Goal: Task Accomplishment & Management: Manage account settings

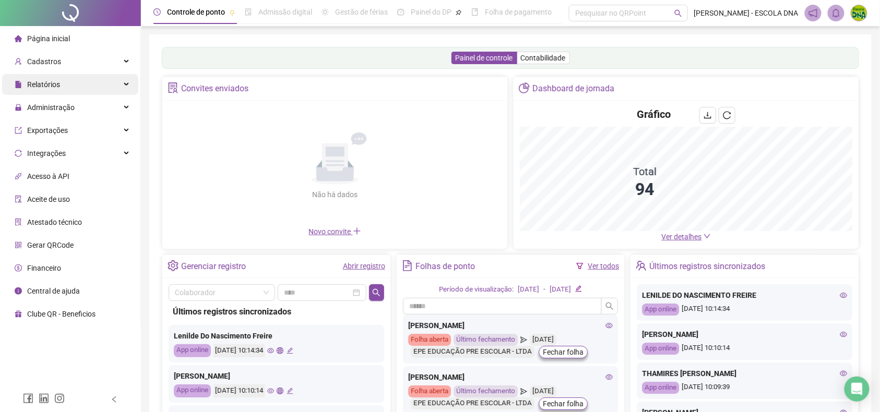
click at [80, 81] on div "Relatórios" at bounding box center [70, 84] width 136 height 21
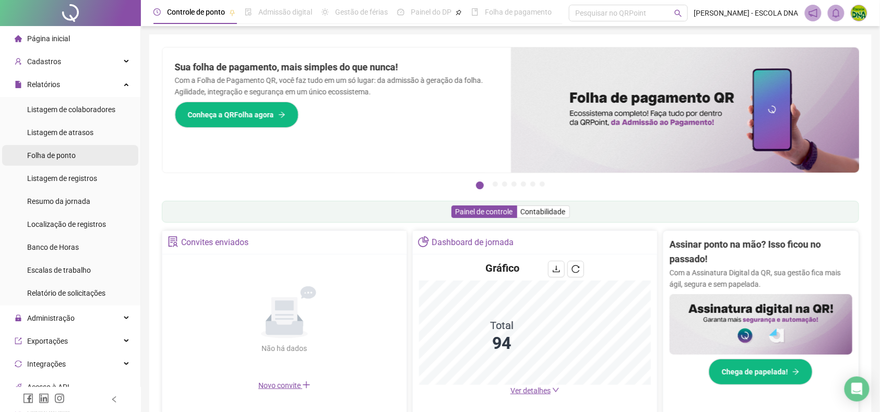
click at [78, 157] on li "Folha de ponto" at bounding box center [70, 155] width 136 height 21
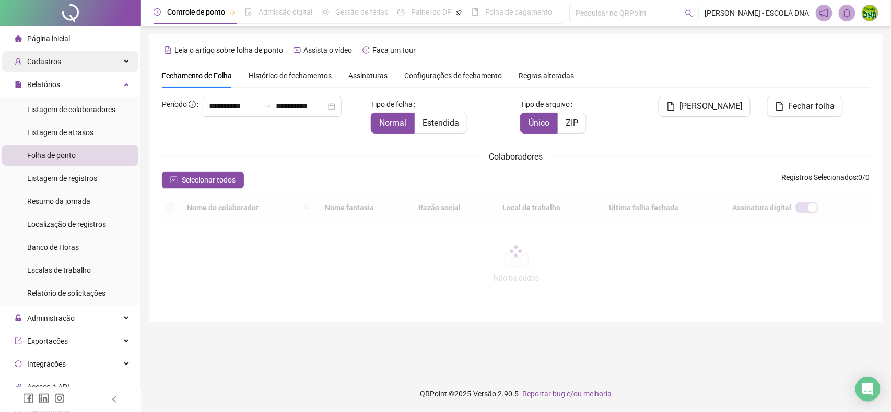
click at [44, 62] on span "Cadastros" at bounding box center [44, 61] width 34 height 8
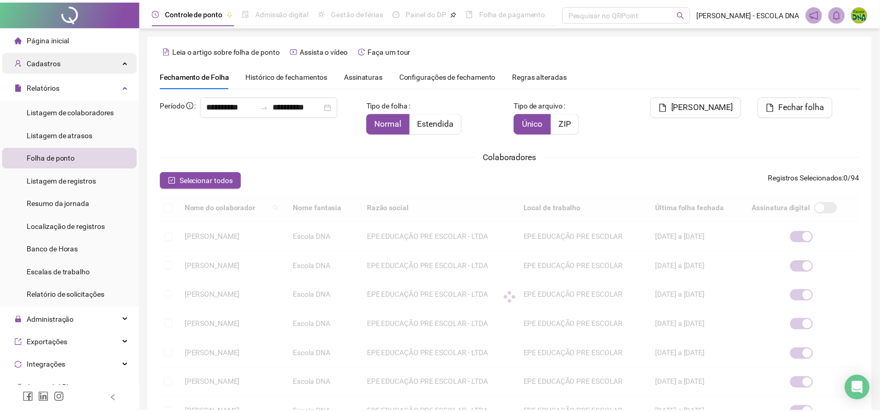
scroll to position [2, 0]
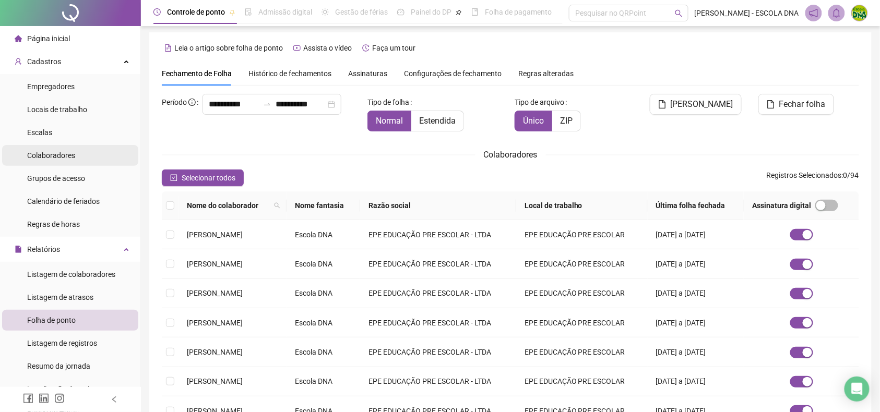
click at [49, 148] on div "Colaboradores" at bounding box center [51, 155] width 48 height 21
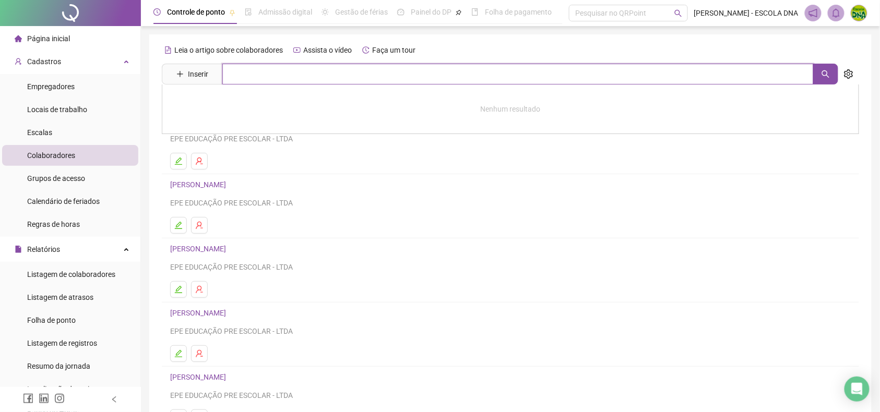
click at [249, 67] on input "text" at bounding box center [517, 74] width 591 height 21
type input "*********"
click at [262, 97] on div "[PERSON_NAME]" at bounding box center [510, 106] width 697 height 43
click at [262, 74] on input "*********" at bounding box center [517, 74] width 591 height 21
click at [237, 108] on link "[PERSON_NAME]" at bounding box center [209, 105] width 56 height 8
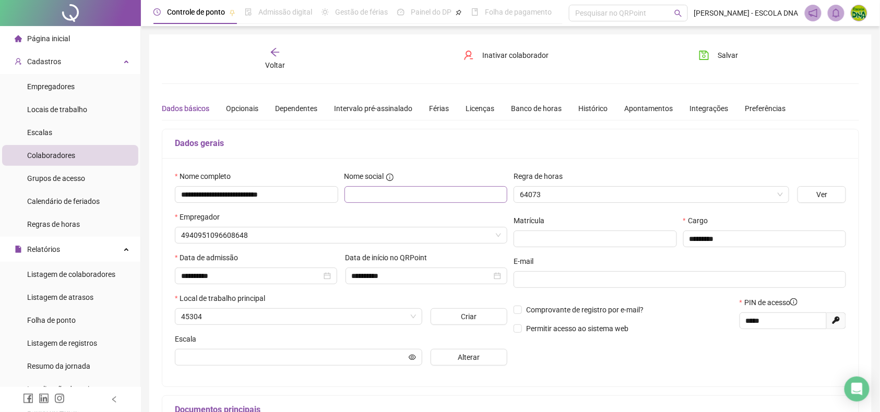
type input "**********"
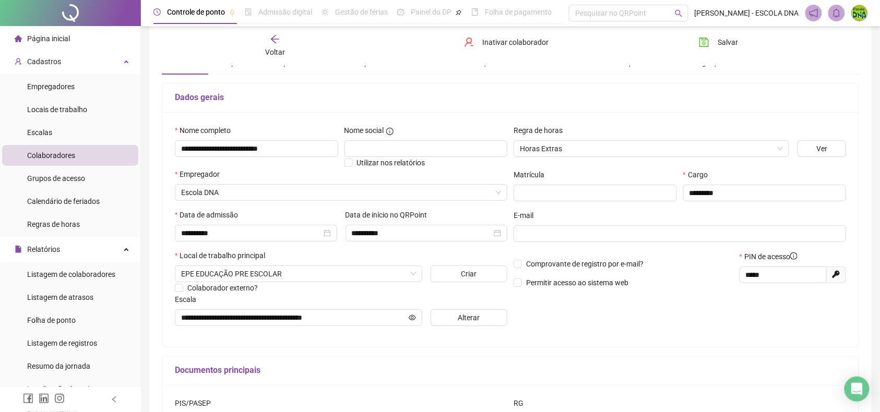
scroll to position [69, 0]
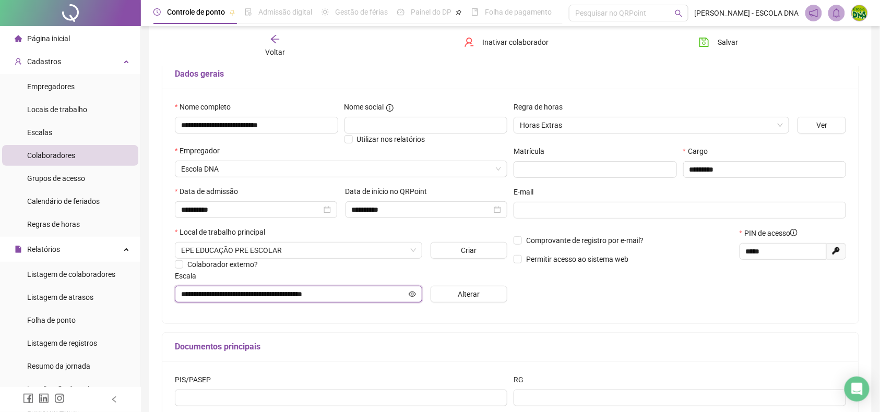
click at [414, 292] on icon "eye" at bounding box center [412, 294] width 7 height 7
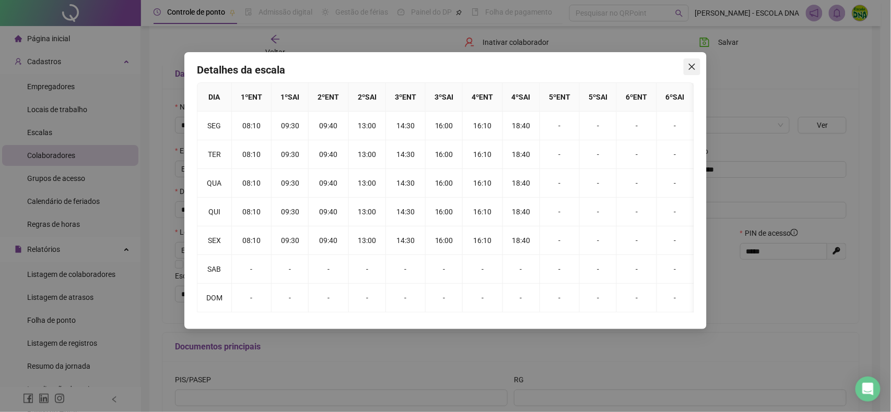
click at [695, 63] on icon "close" at bounding box center [692, 67] width 8 height 8
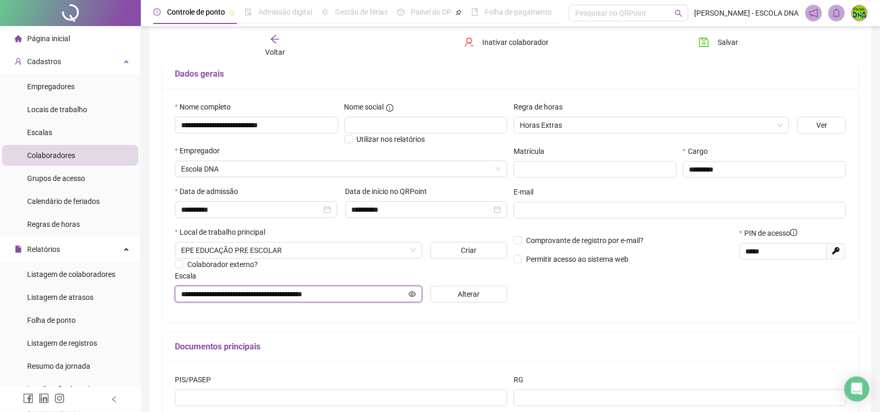
scroll to position [0, 0]
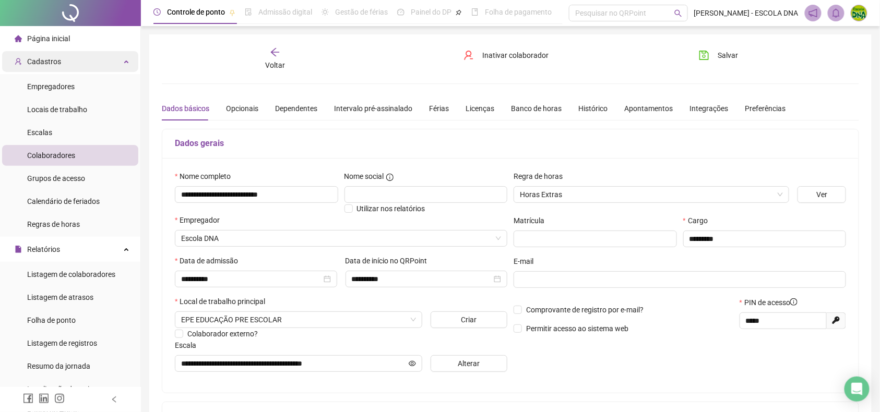
click at [56, 53] on span "Cadastros" at bounding box center [38, 61] width 46 height 21
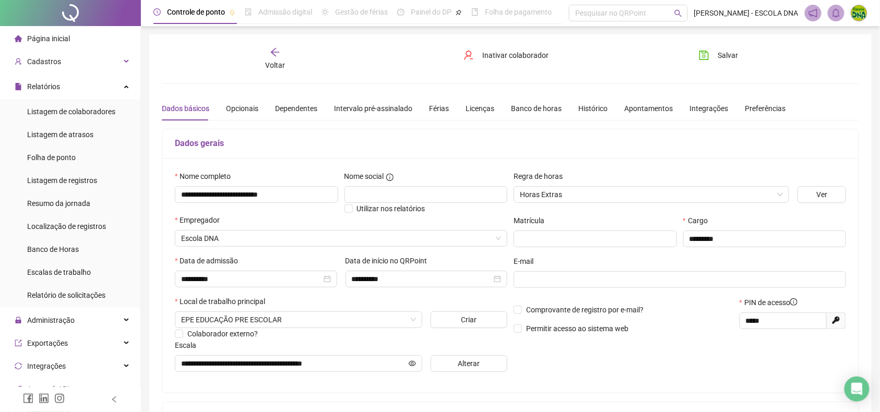
click at [276, 51] on icon "arrow-left" at bounding box center [275, 52] width 10 height 10
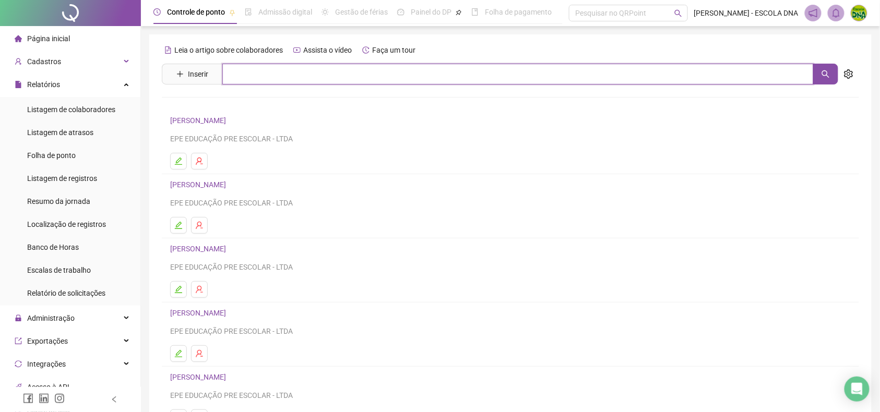
click at [269, 68] on input "text" at bounding box center [517, 74] width 591 height 21
type input "***"
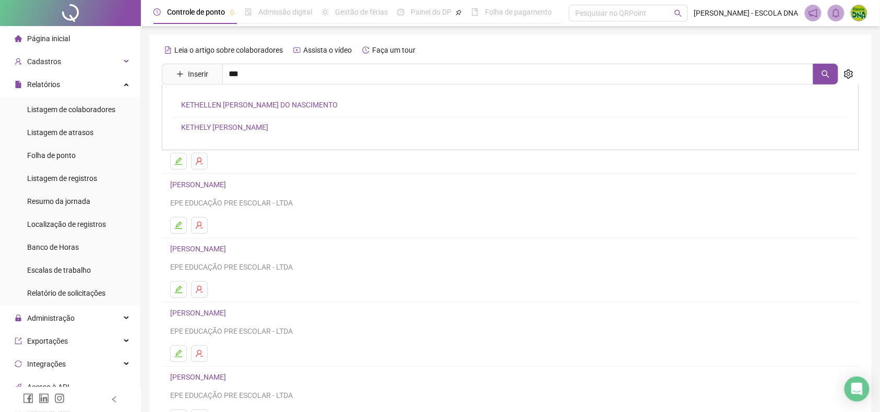
click at [258, 123] on link "KETHELY [PERSON_NAME]" at bounding box center [224, 127] width 87 height 8
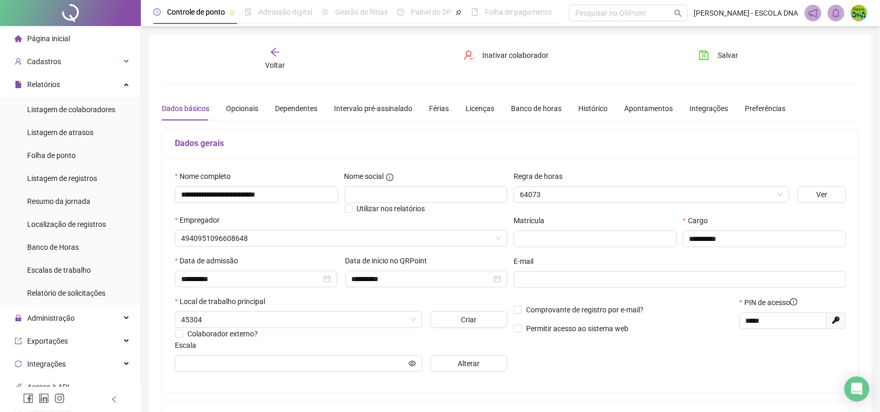
click at [501, 50] on span "Inativar colaborador" at bounding box center [515, 55] width 66 height 11
type input "**********"
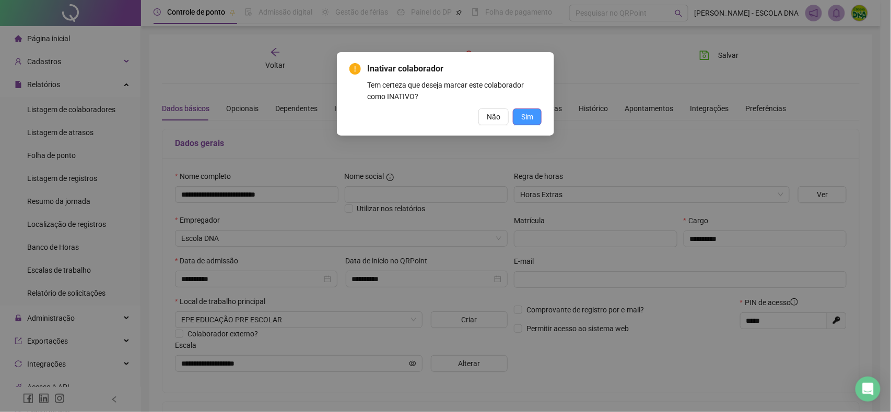
click at [529, 120] on span "Sim" at bounding box center [527, 116] width 12 height 11
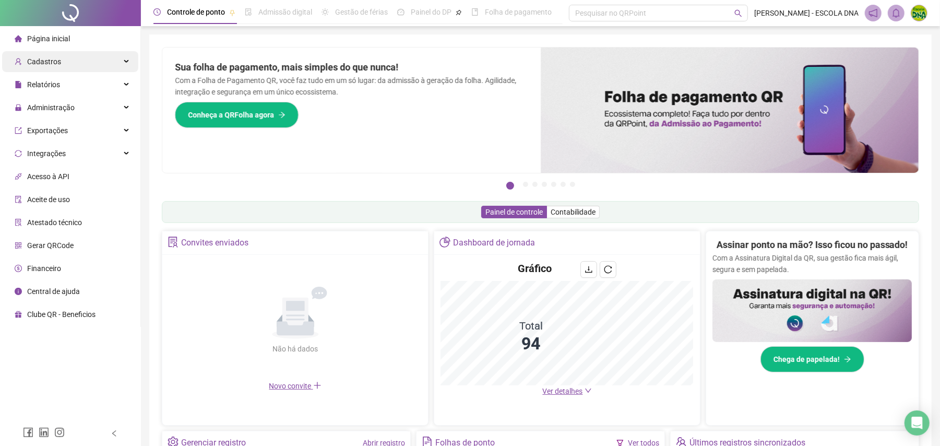
click at [56, 69] on span "Cadastros" at bounding box center [38, 61] width 46 height 21
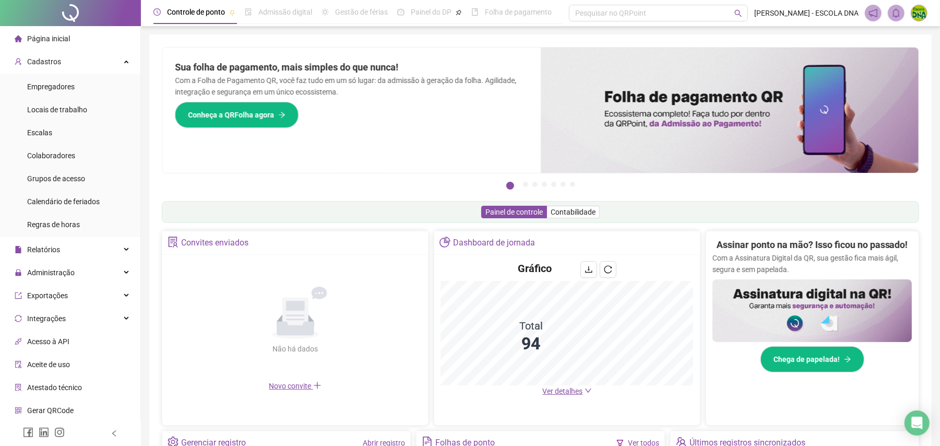
click at [44, 284] on ul "Página inicial Cadastros Empregadores Locais de trabalho Escalas Colaboradores …" at bounding box center [70, 259] width 141 height 466
click at [66, 269] on span "Administração" at bounding box center [51, 272] width 48 height 8
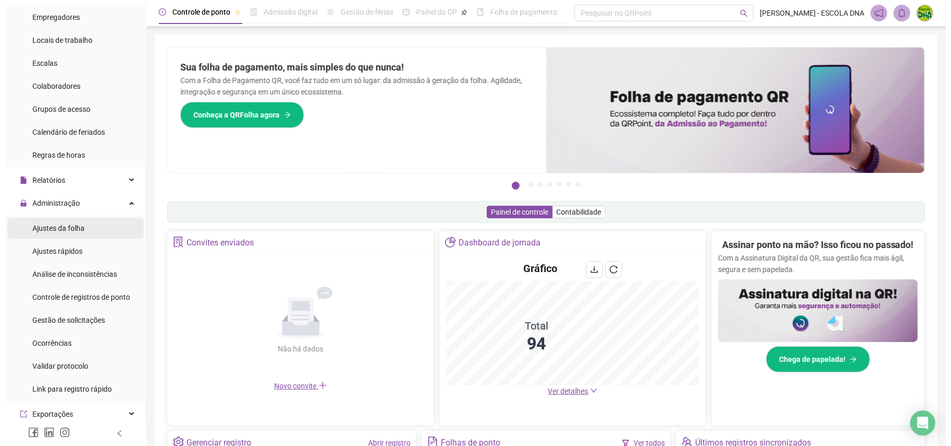
scroll to position [139, 0]
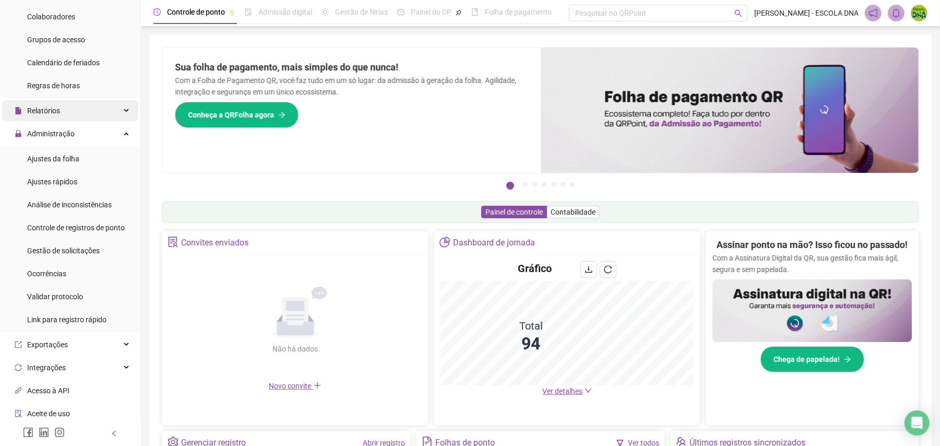
click at [60, 111] on div "Relatórios" at bounding box center [70, 110] width 136 height 21
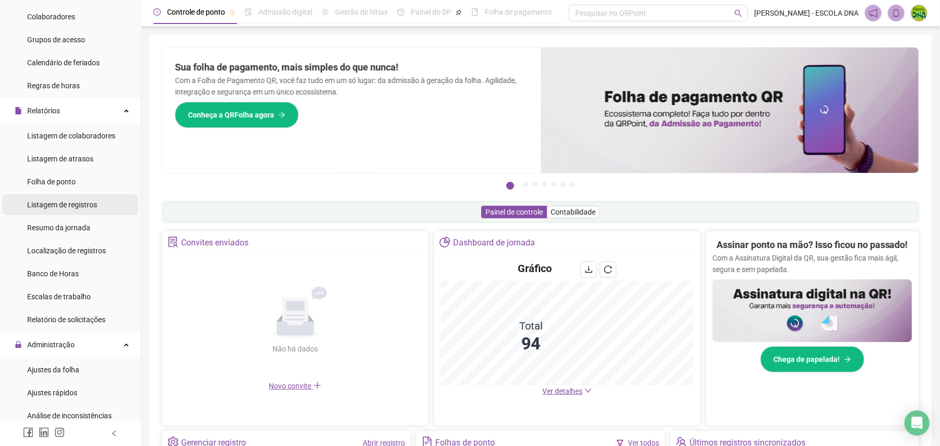
drag, startPoint x: 53, startPoint y: 182, endPoint x: 35, endPoint y: 207, distance: 30.7
click at [54, 182] on span "Folha de ponto" at bounding box center [51, 181] width 49 height 8
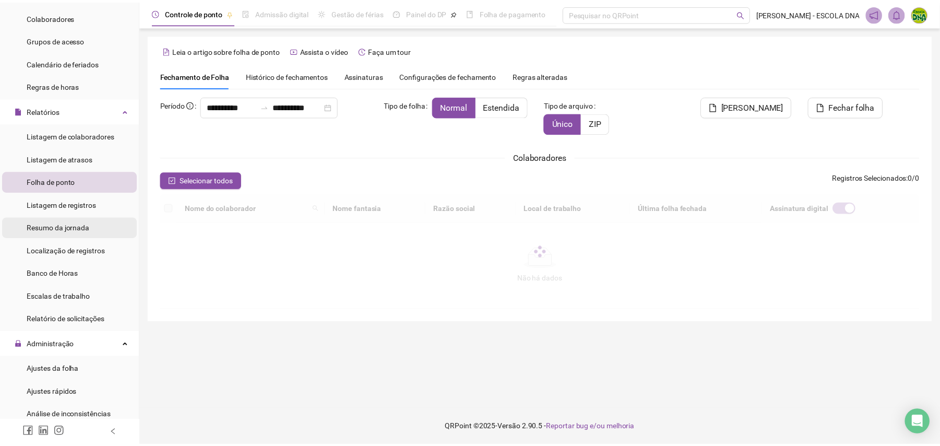
scroll to position [209, 0]
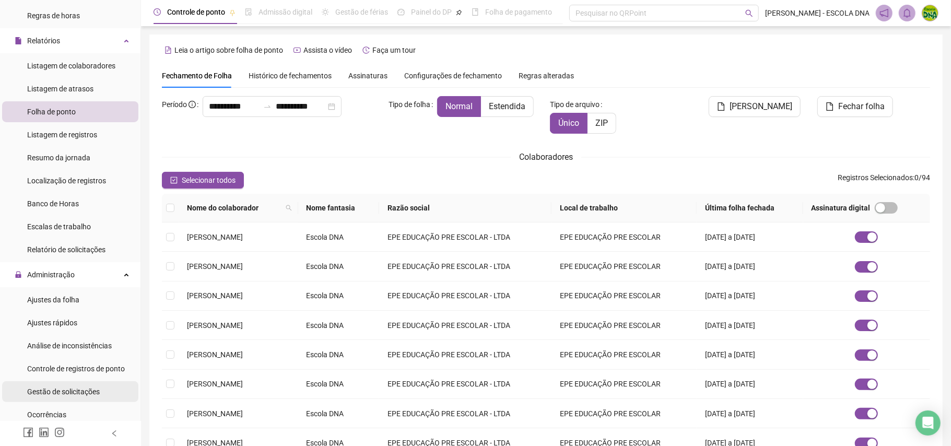
click at [57, 388] on span "Gestão de solicitações" at bounding box center [63, 391] width 73 height 8
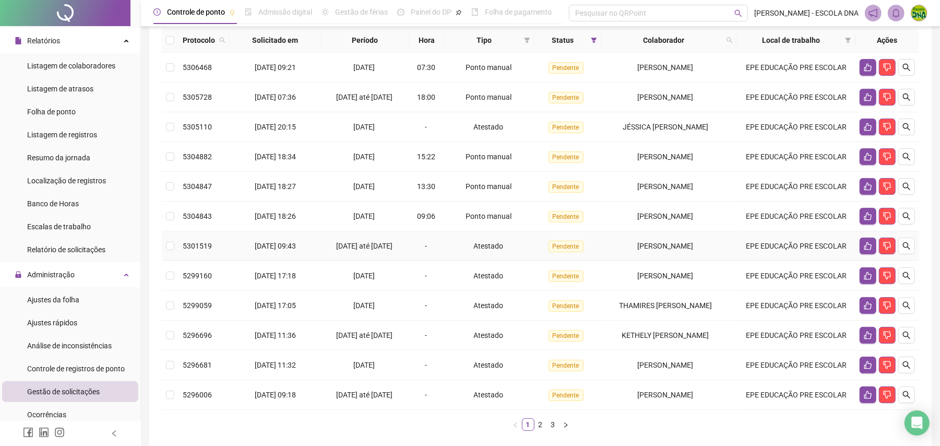
scroll to position [139, 0]
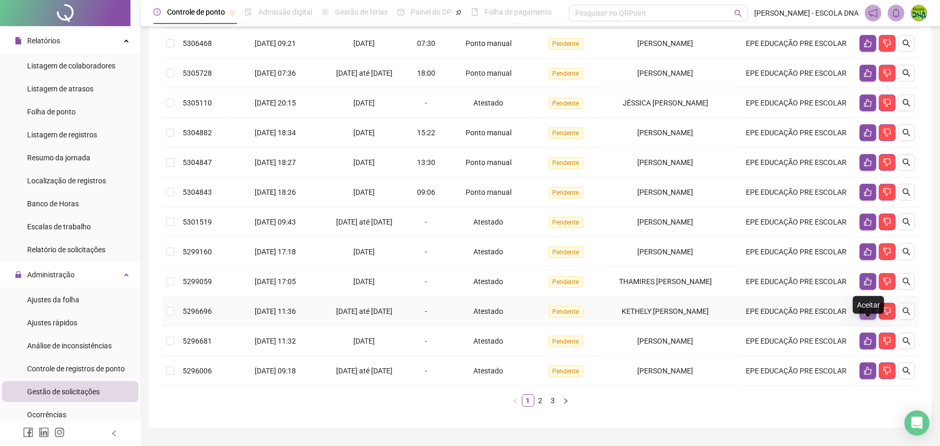
click at [869, 315] on icon "like" at bounding box center [868, 311] width 8 height 8
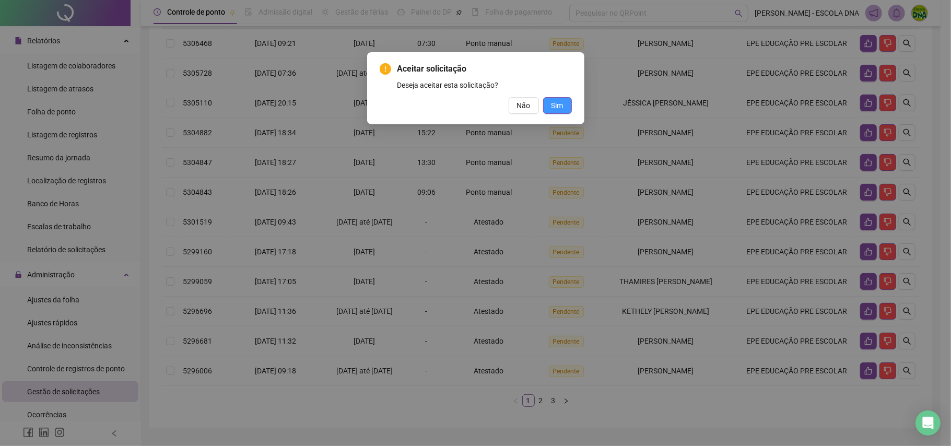
click at [555, 101] on span "Sim" at bounding box center [557, 105] width 12 height 11
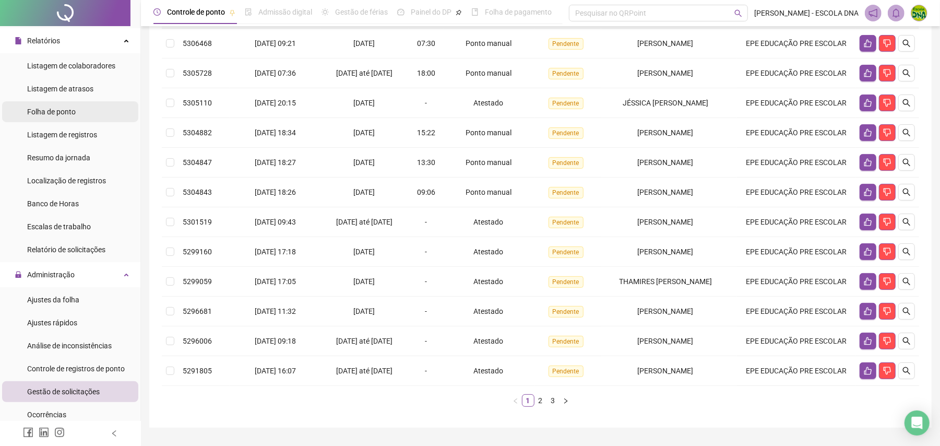
click at [58, 113] on span "Folha de ponto" at bounding box center [51, 112] width 49 height 8
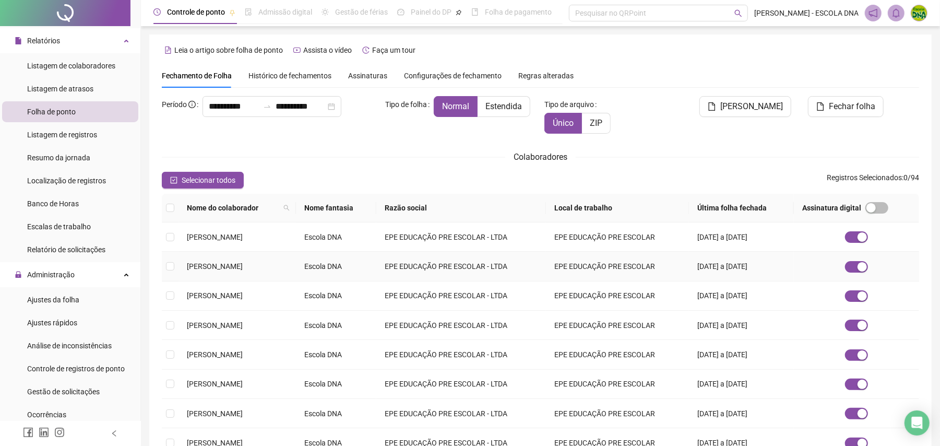
scroll to position [164, 0]
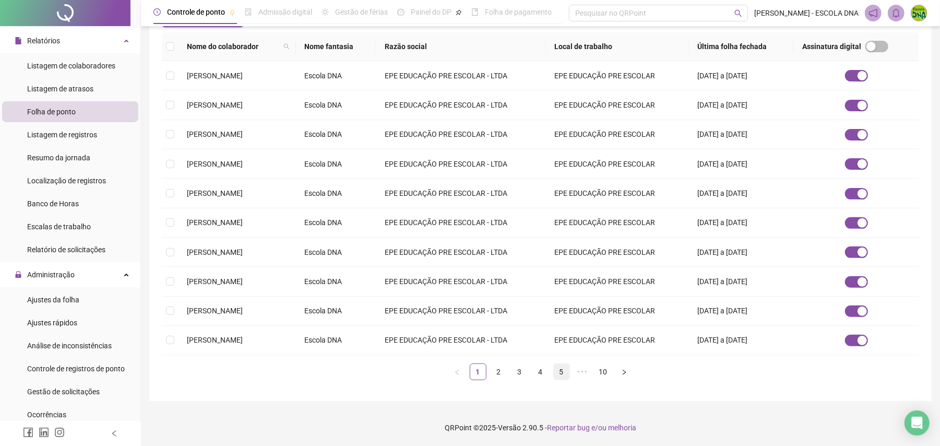
click at [554, 374] on link "5" at bounding box center [562, 372] width 16 height 16
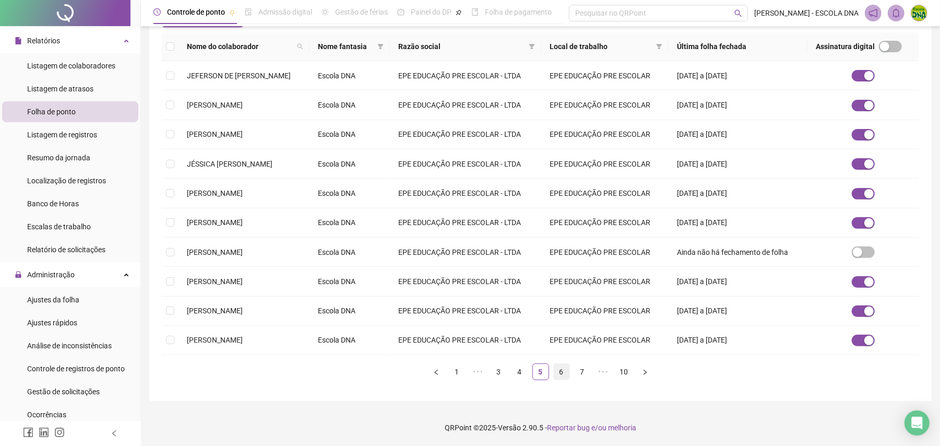
click at [563, 368] on link "6" at bounding box center [562, 372] width 16 height 16
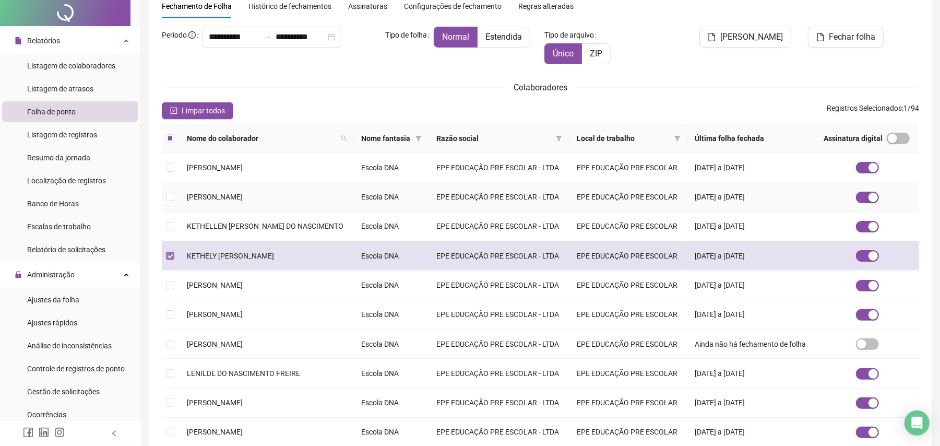
scroll to position [0, 0]
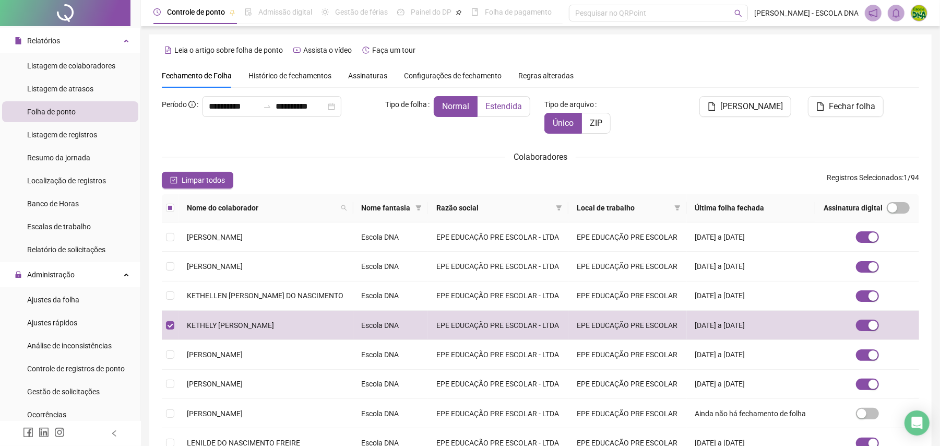
click at [503, 109] on span "Estendida" at bounding box center [503, 106] width 37 height 10
click at [879, 101] on button "Fechar folha" at bounding box center [846, 106] width 76 height 21
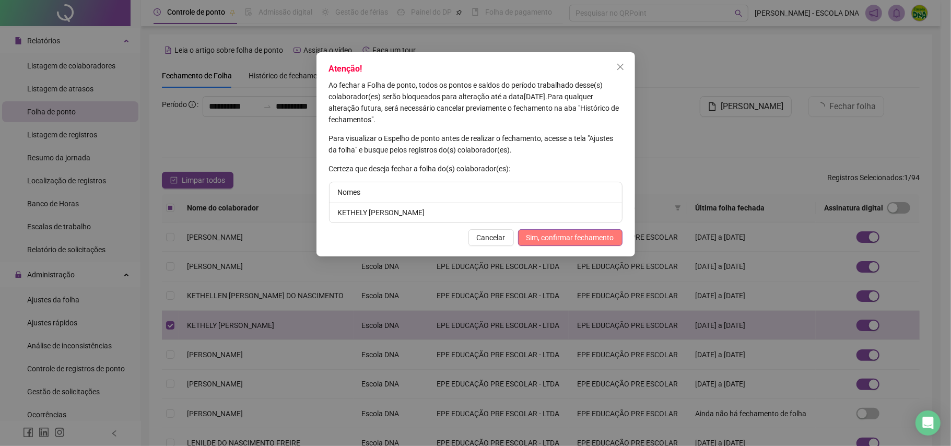
click at [601, 235] on span "Sim, confirmar fechamento" at bounding box center [570, 237] width 88 height 11
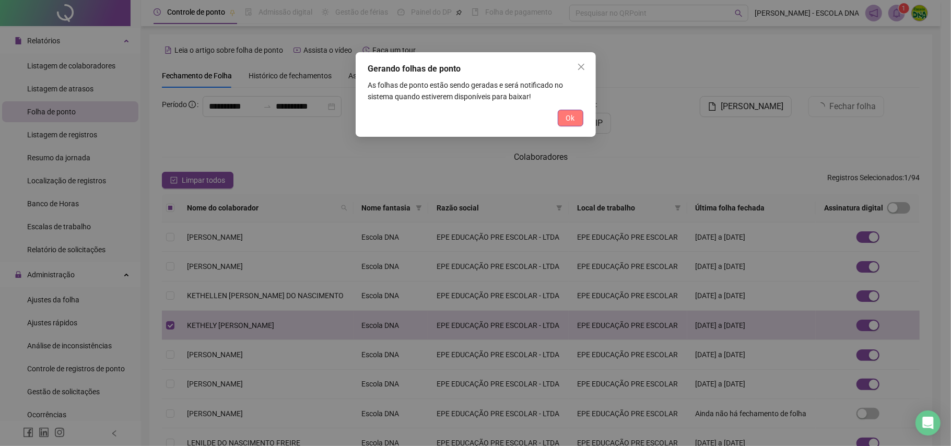
click at [573, 115] on span "Ok" at bounding box center [570, 117] width 9 height 11
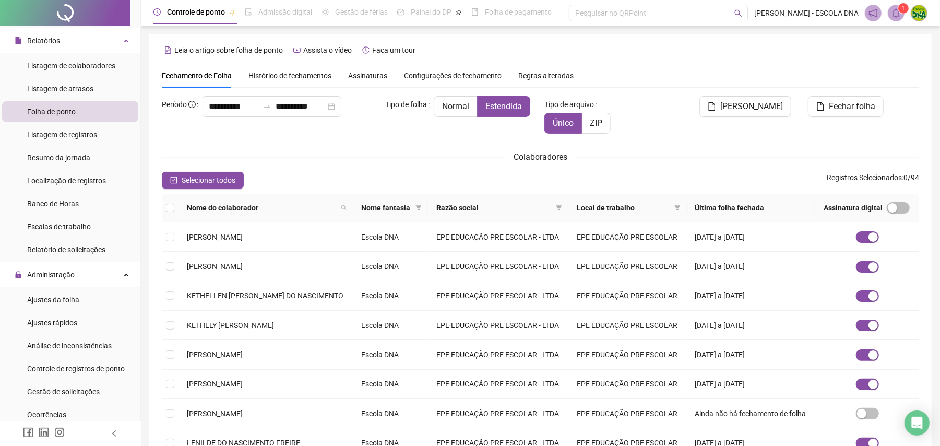
click at [897, 17] on icon "bell" at bounding box center [896, 12] width 7 height 9
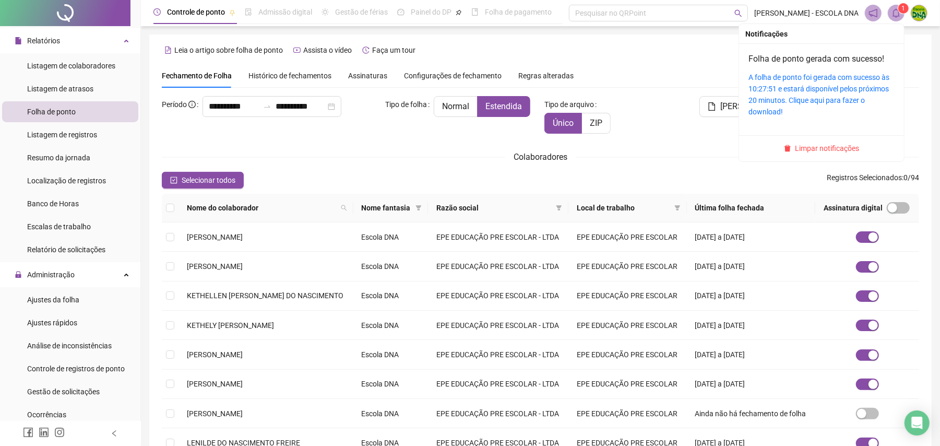
click at [830, 82] on div "A folha de ponto foi gerada com sucesso às 10:27:51 e estará disponível pelos p…" at bounding box center [822, 95] width 146 height 46
click at [760, 88] on link "A folha de ponto foi gerada com sucesso às 10:27:51 e estará disponível pelos p…" at bounding box center [819, 94] width 141 height 43
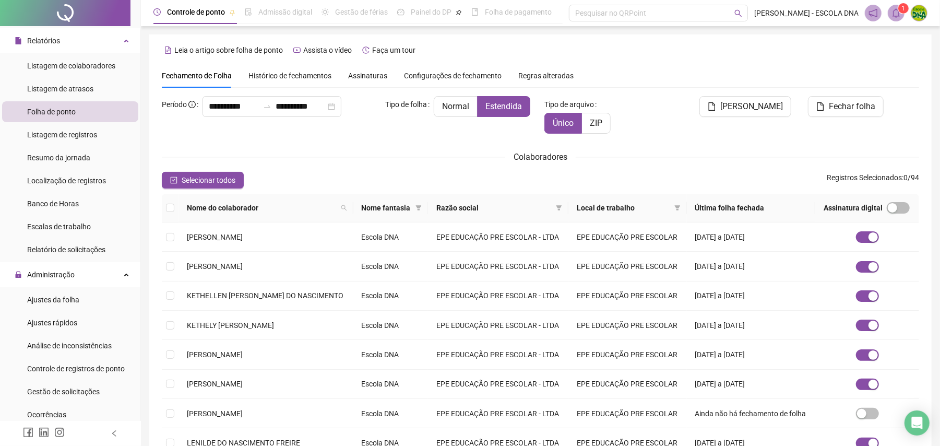
click at [896, 5] on span at bounding box center [896, 13] width 17 height 17
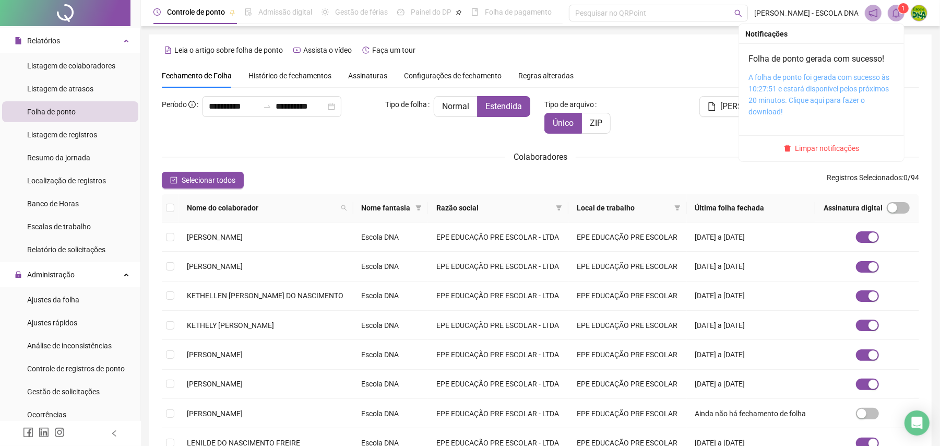
click at [785, 92] on link "A folha de ponto foi gerada com sucesso às 10:27:51 e estará disponível pelos p…" at bounding box center [819, 94] width 141 height 43
